Goal: Download file/media

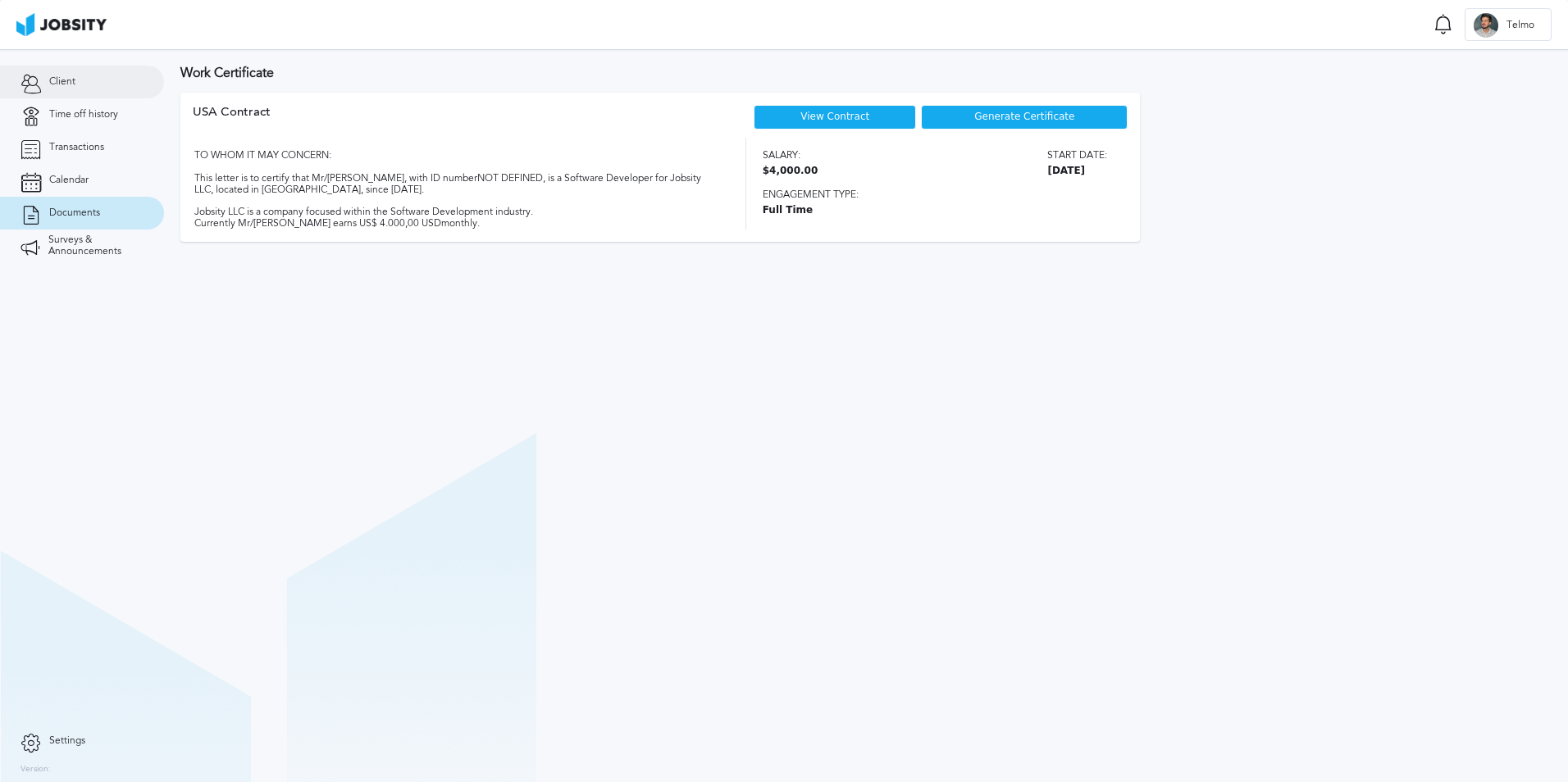
click at [48, 79] on link "Client" at bounding box center [82, 82] width 164 height 33
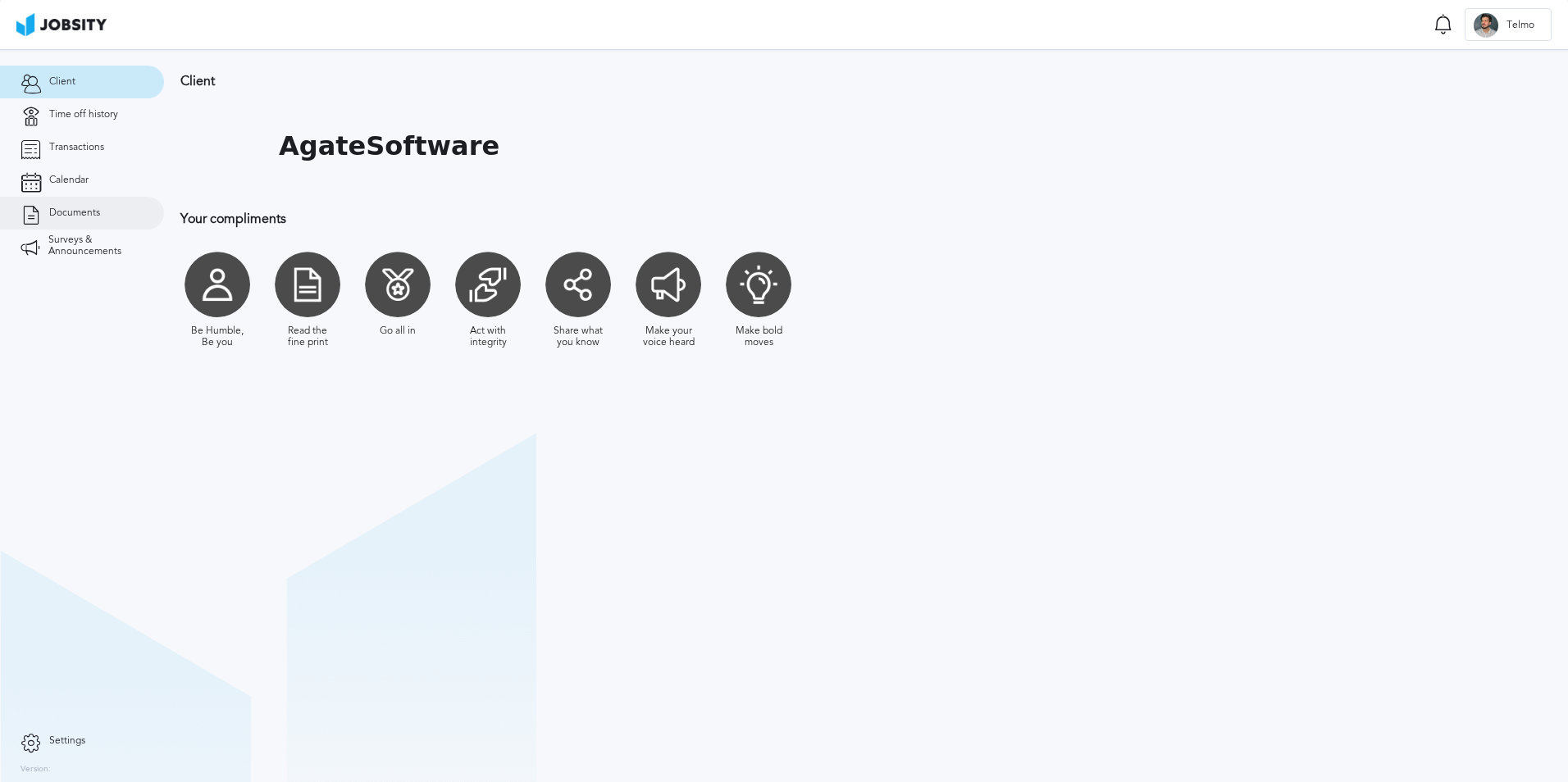
click at [96, 202] on link "Documents" at bounding box center [82, 213] width 164 height 33
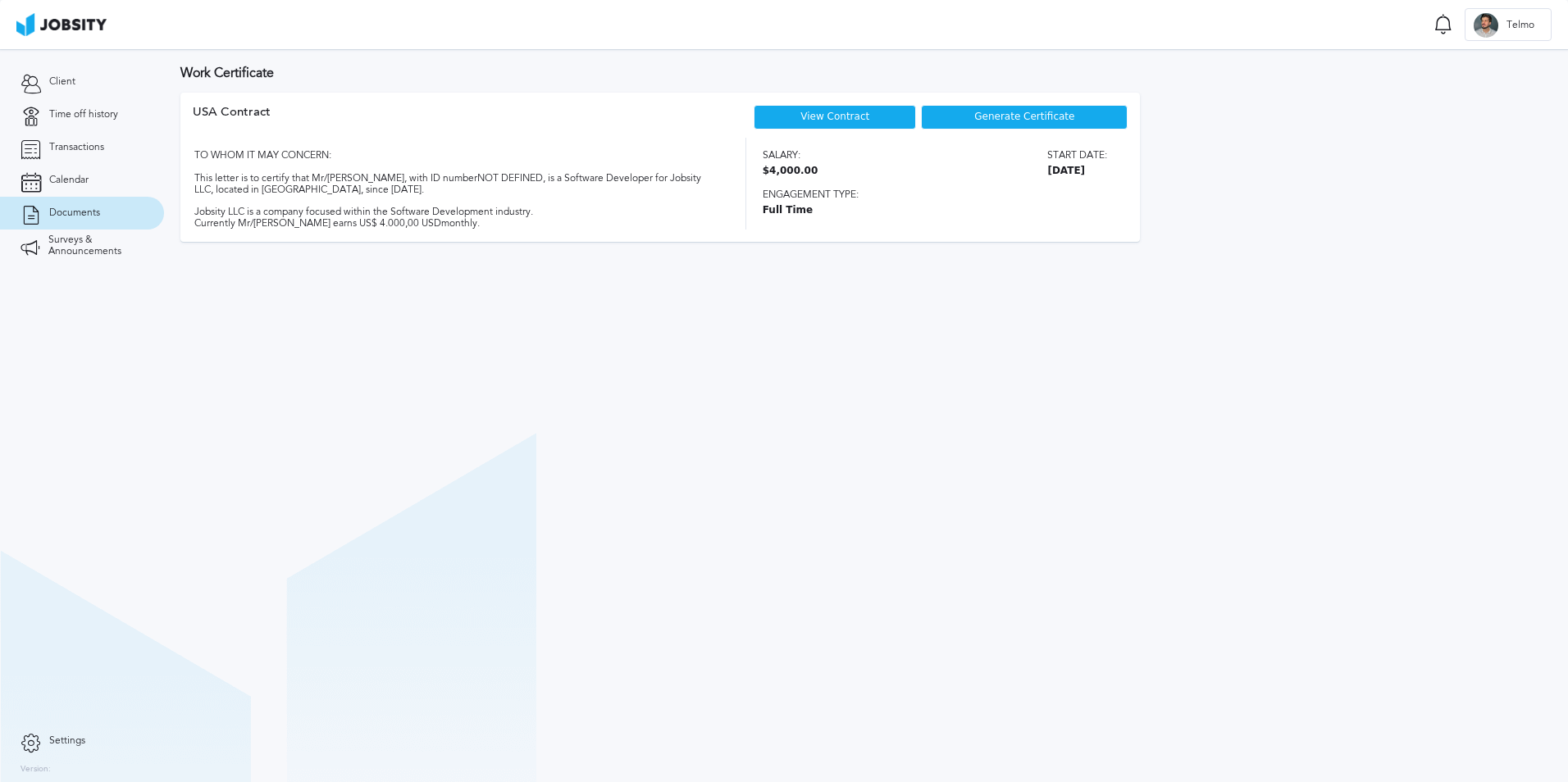
click at [1010, 100] on div "USA Contract View Contract Generate Certificate TO WHOM IT MAY CONCERN: This le…" at bounding box center [660, 166] width 959 height 149
click at [1012, 111] on span "Generate Certificate" at bounding box center [1024, 117] width 100 height 12
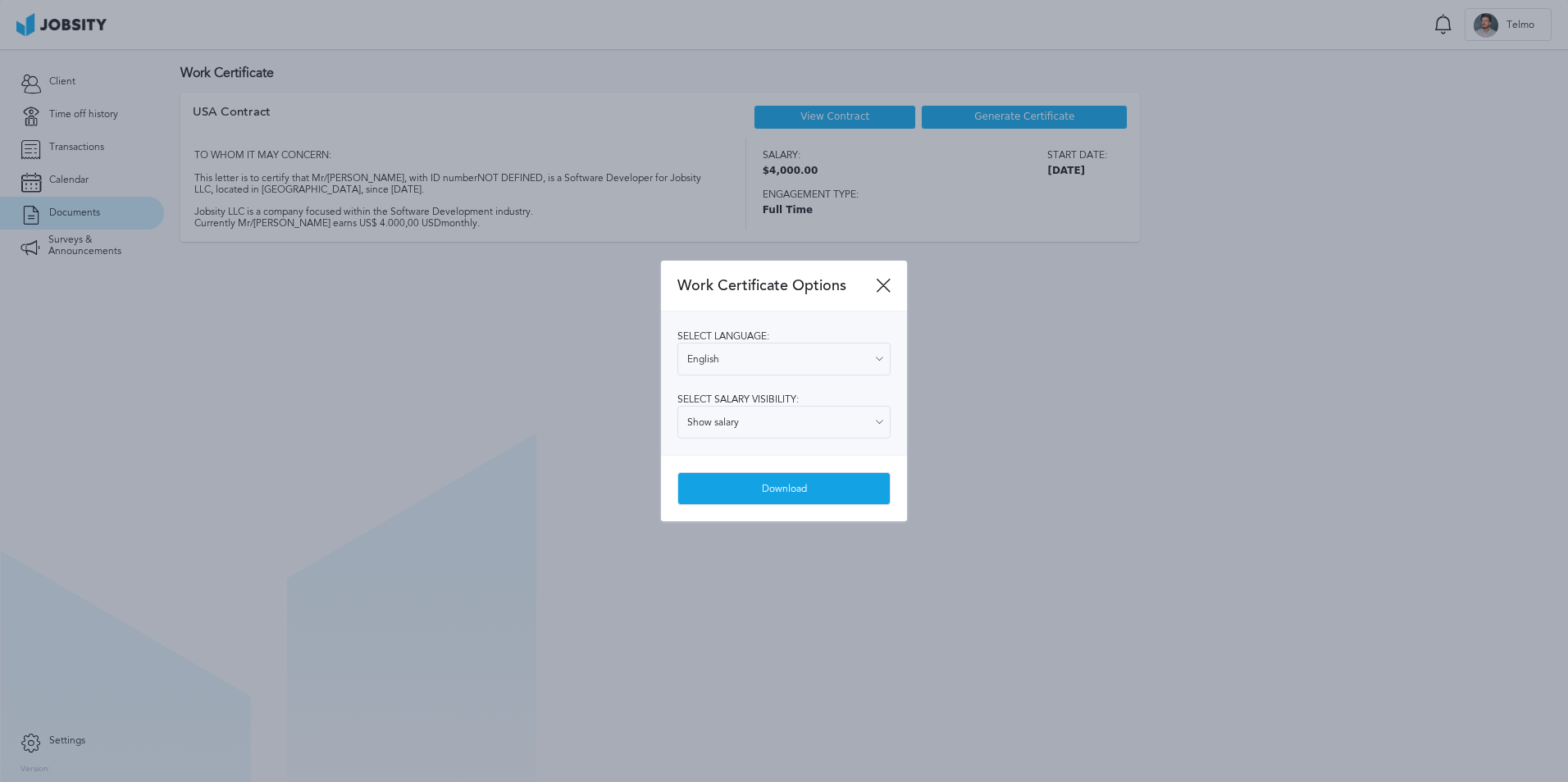
click at [798, 477] on div "Download" at bounding box center [784, 489] width 211 height 33
